Goal: Check status: Check status

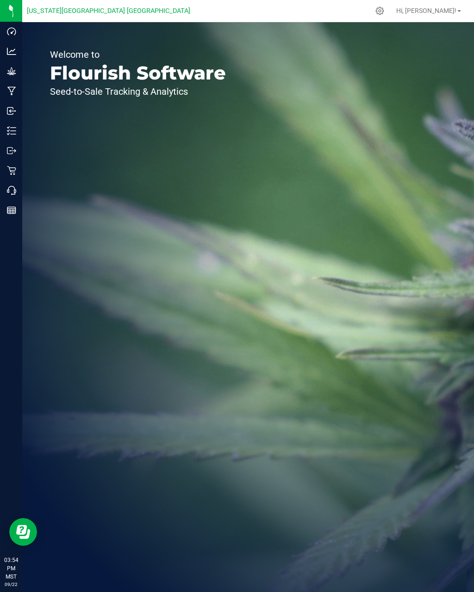
click at [13, 170] on icon at bounding box center [11, 170] width 9 height 9
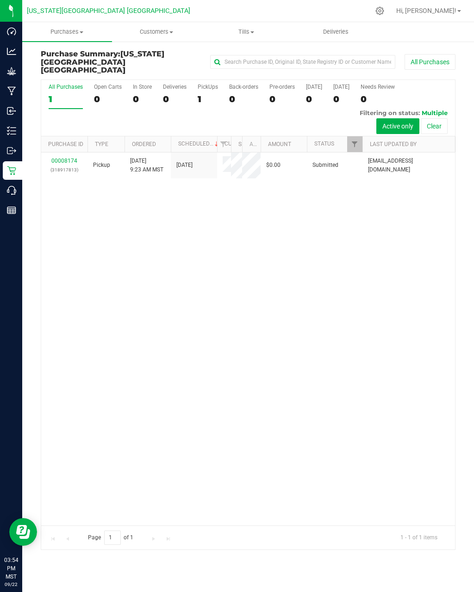
click at [247, 29] on span "Tills" at bounding box center [246, 32] width 89 height 8
click at [235, 57] on span "Manage tills" at bounding box center [232, 56] width 62 height 8
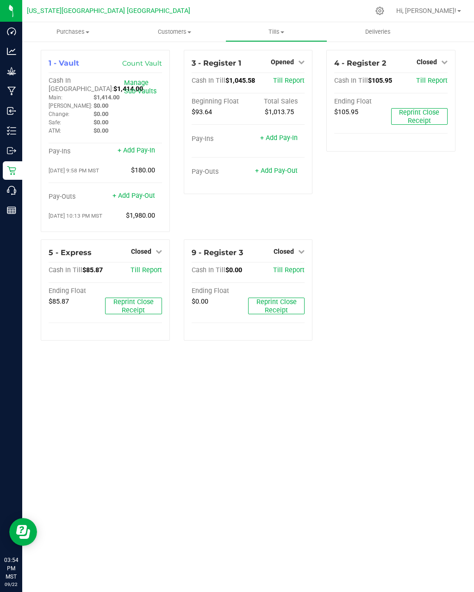
click at [81, 35] on span "Purchases" at bounding box center [73, 32] width 102 height 8
click at [83, 28] on span "Purchases" at bounding box center [73, 32] width 102 height 8
click at [77, 22] on uib-tab-heading "Purchases Summary of purchases Fulfillment All purchases" at bounding box center [73, 31] width 102 height 19
click at [80, 25] on uib-tab-heading "Purchases Summary of purchases Fulfillment All purchases" at bounding box center [73, 31] width 102 height 19
click at [82, 25] on uib-tab-heading "Purchases Summary of purchases Fulfillment All purchases" at bounding box center [73, 31] width 102 height 19
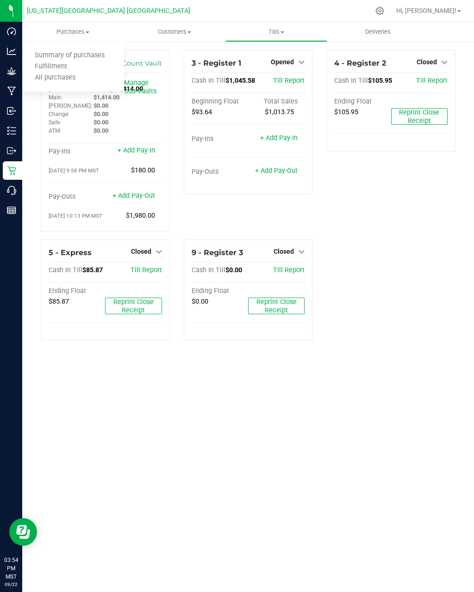
click at [51, 77] on span "All purchases" at bounding box center [55, 78] width 66 height 8
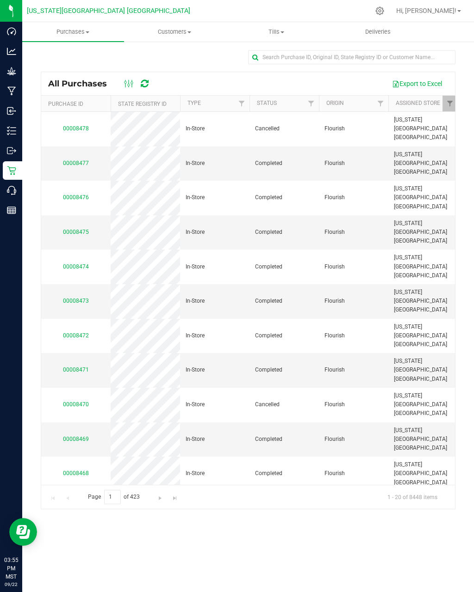
click at [76, 125] on link "00008478" at bounding box center [76, 128] width 26 height 6
click at [78, 160] on link "00008477" at bounding box center [76, 163] width 26 height 6
click at [72, 127] on link "00008479" at bounding box center [76, 128] width 26 height 6
click at [73, 194] on link "00008477" at bounding box center [76, 197] width 26 height 6
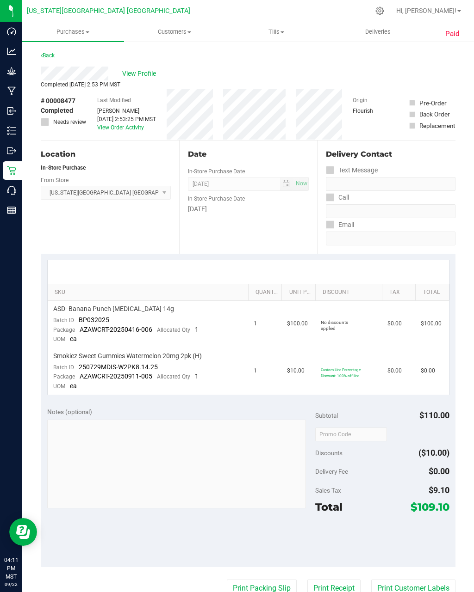
scroll to position [15, 0]
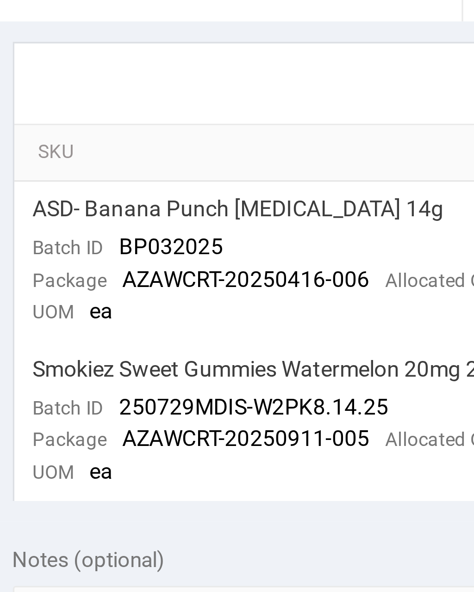
click at [62, 348] on td "Smokiez Sweet Gummies Watermelon 20mg 2pk (H) Batch ID 250729MDIS-W2PK8.14.25 P…" at bounding box center [148, 371] width 201 height 47
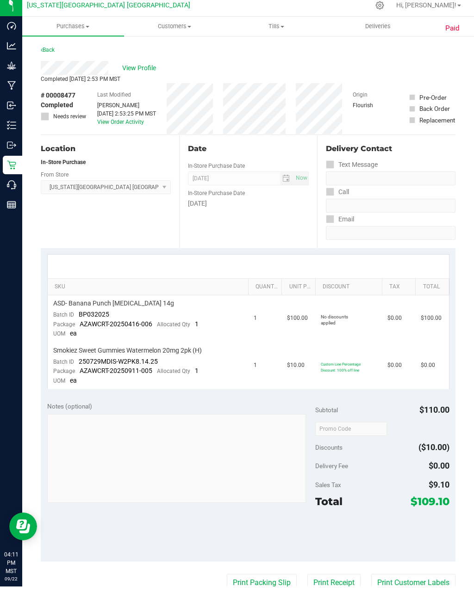
scroll to position [6, 0]
